Goal: Check status

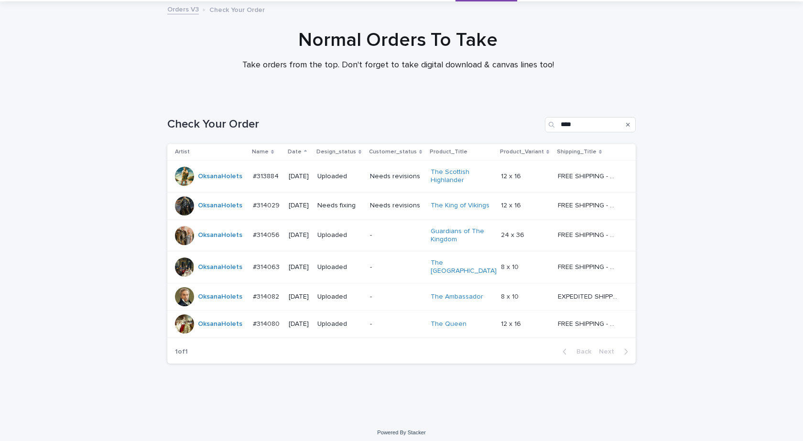
scroll to position [52, 0]
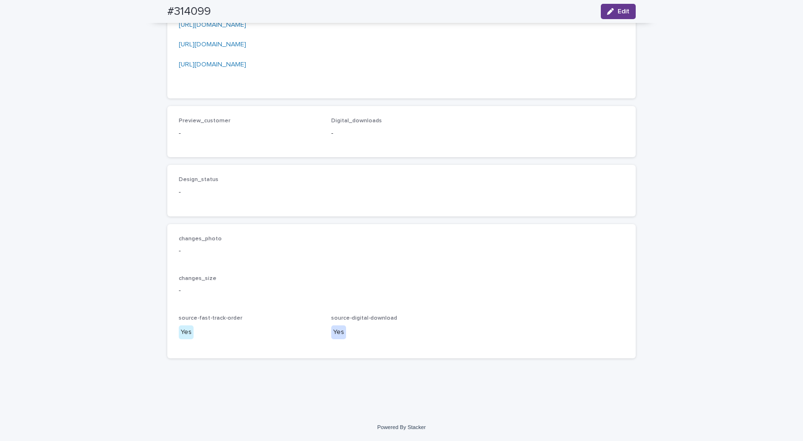
click at [605, 14] on button "Edit" at bounding box center [618, 11] width 35 height 15
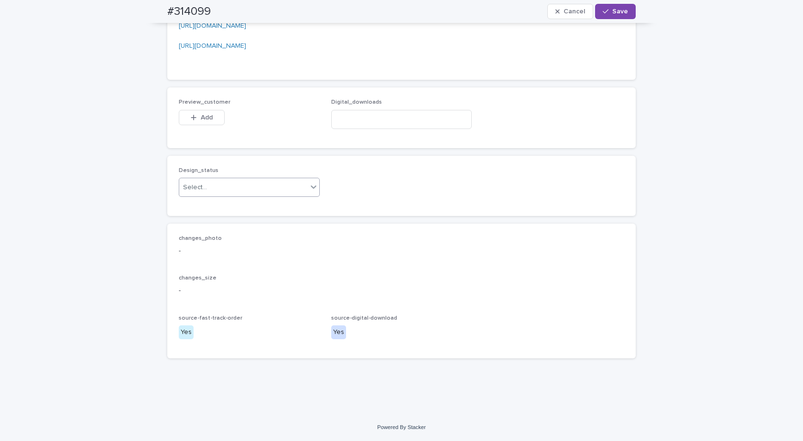
scroll to position [1731, 0]
click at [369, 111] on input at bounding box center [401, 119] width 141 height 19
paste input "**********"
type input "**********"
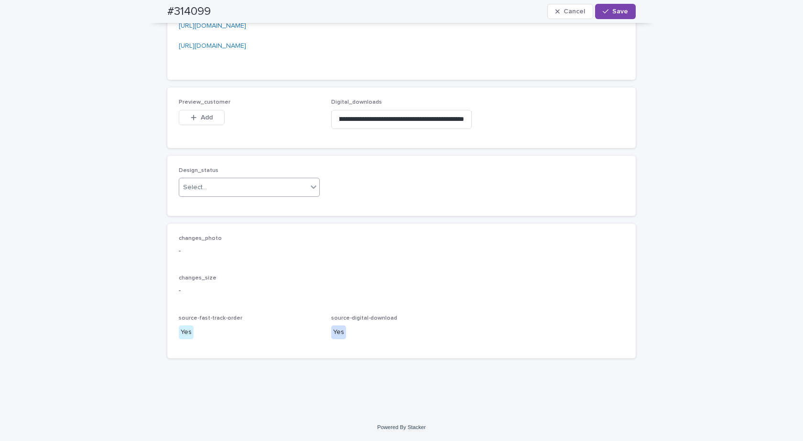
drag, startPoint x: 258, startPoint y: 185, endPoint x: 229, endPoint y: 193, distance: 29.1
click at [257, 186] on div "Select..." at bounding box center [243, 188] width 128 height 16
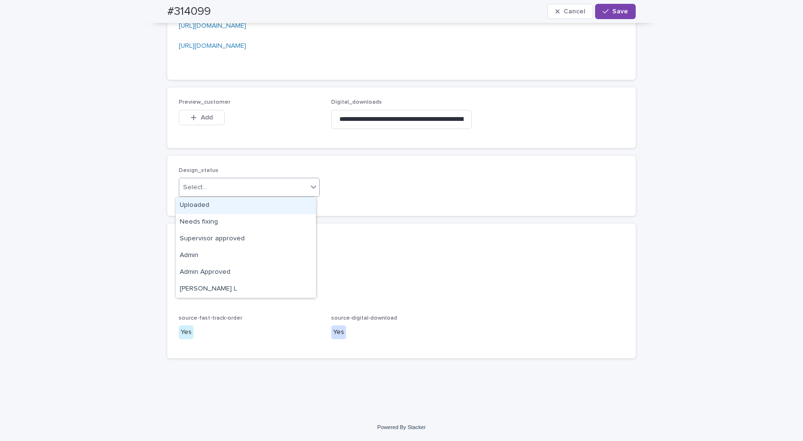
click at [205, 198] on div "Uploaded" at bounding box center [246, 205] width 140 height 17
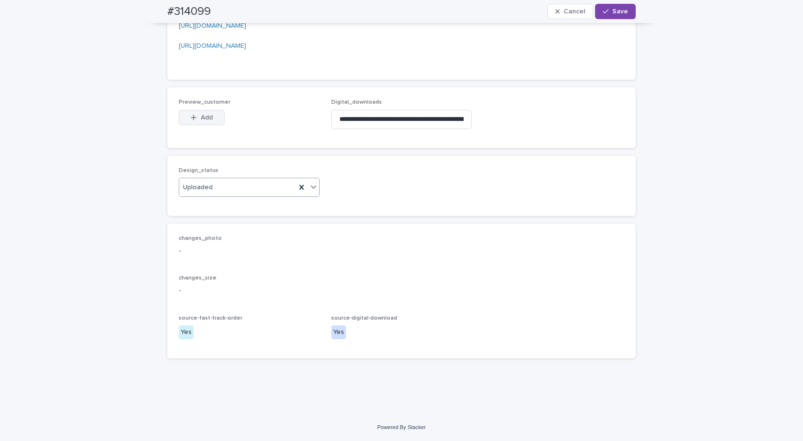
click at [194, 117] on div "button" at bounding box center [196, 117] width 10 height 7
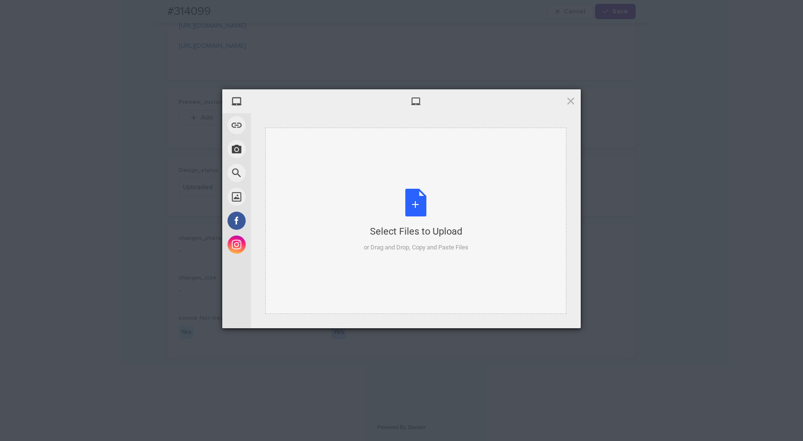
click at [411, 209] on div "Select Files to Upload or Drag and Drop, Copy and Paste Files" at bounding box center [416, 221] width 105 height 64
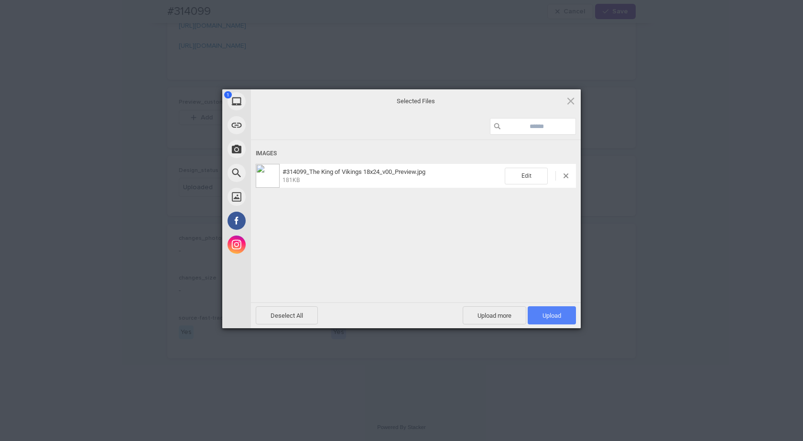
click at [543, 313] on span "Upload 1" at bounding box center [551, 315] width 19 height 7
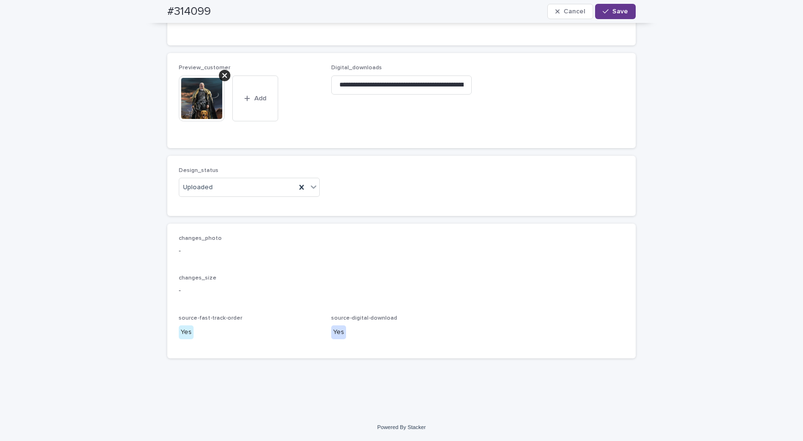
click at [614, 10] on span "Save" at bounding box center [620, 11] width 16 height 7
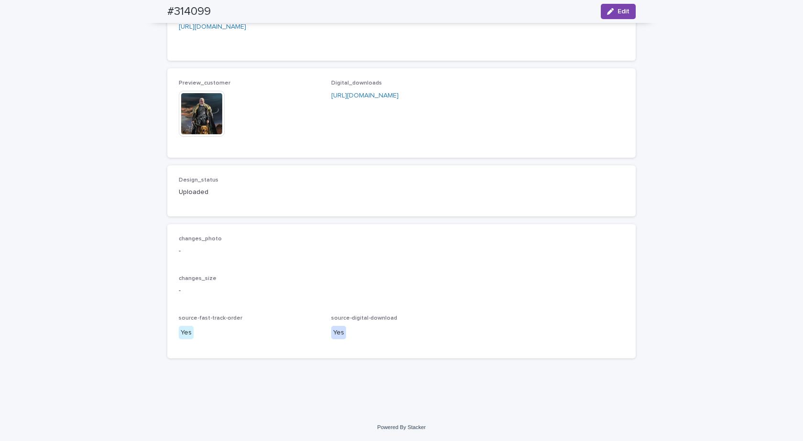
click at [182, 122] on img at bounding box center [202, 114] width 46 height 46
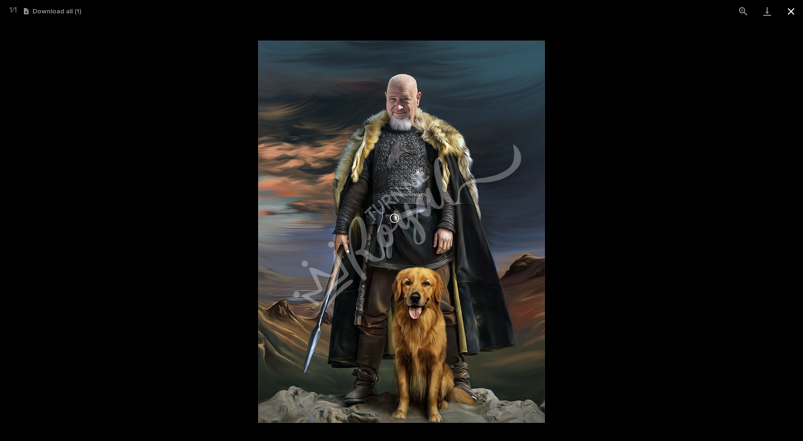
click at [789, 11] on button "Close gallery" at bounding box center [791, 11] width 24 height 22
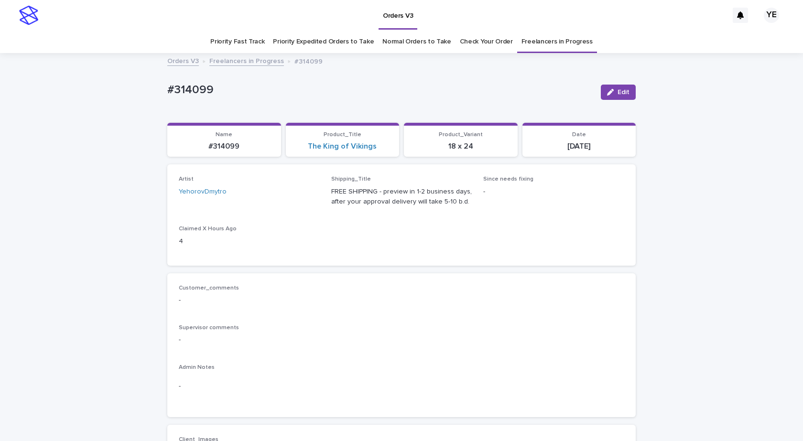
click at [241, 59] on link "Freelancers in Progress" at bounding box center [246, 60] width 75 height 11
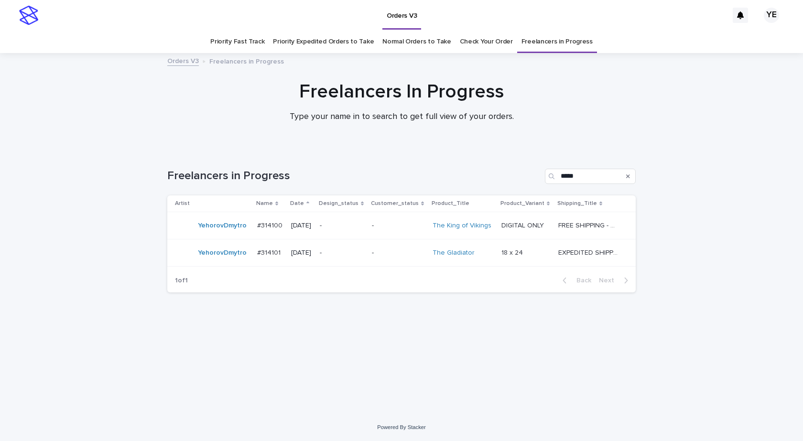
click at [201, 232] on div "YehorovDmytro" at bounding box center [222, 226] width 49 height 16
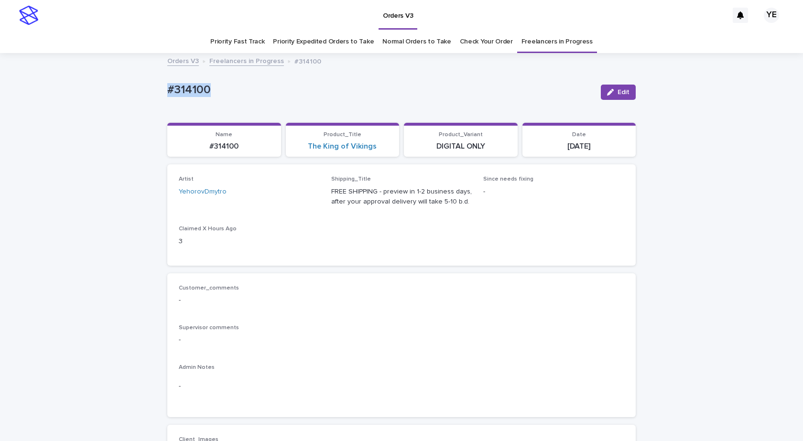
drag, startPoint x: 154, startPoint y: 88, endPoint x: 119, endPoint y: 94, distance: 35.0
